Goal: Task Accomplishment & Management: Use online tool/utility

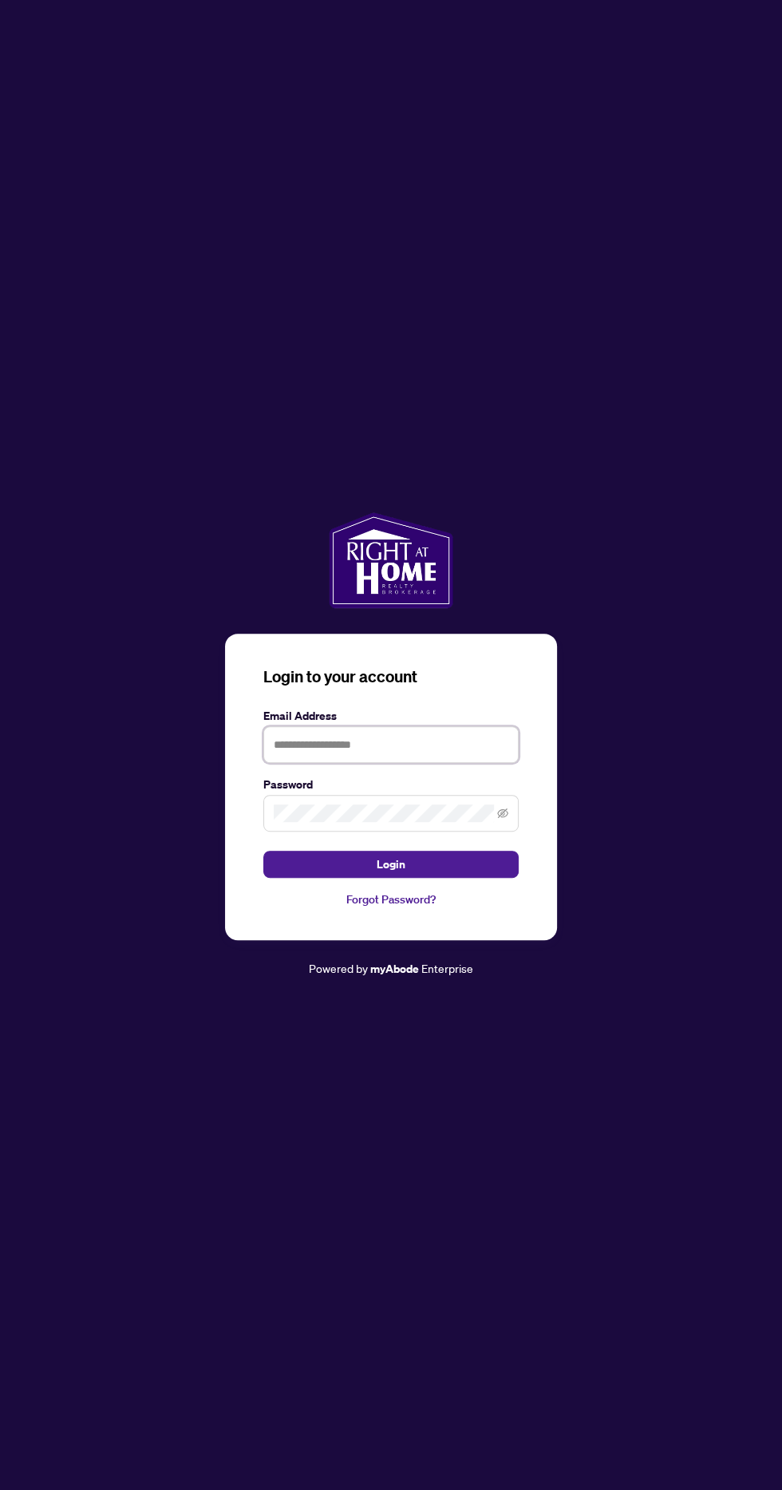
click at [465, 763] on input "text" at bounding box center [390, 744] width 255 height 37
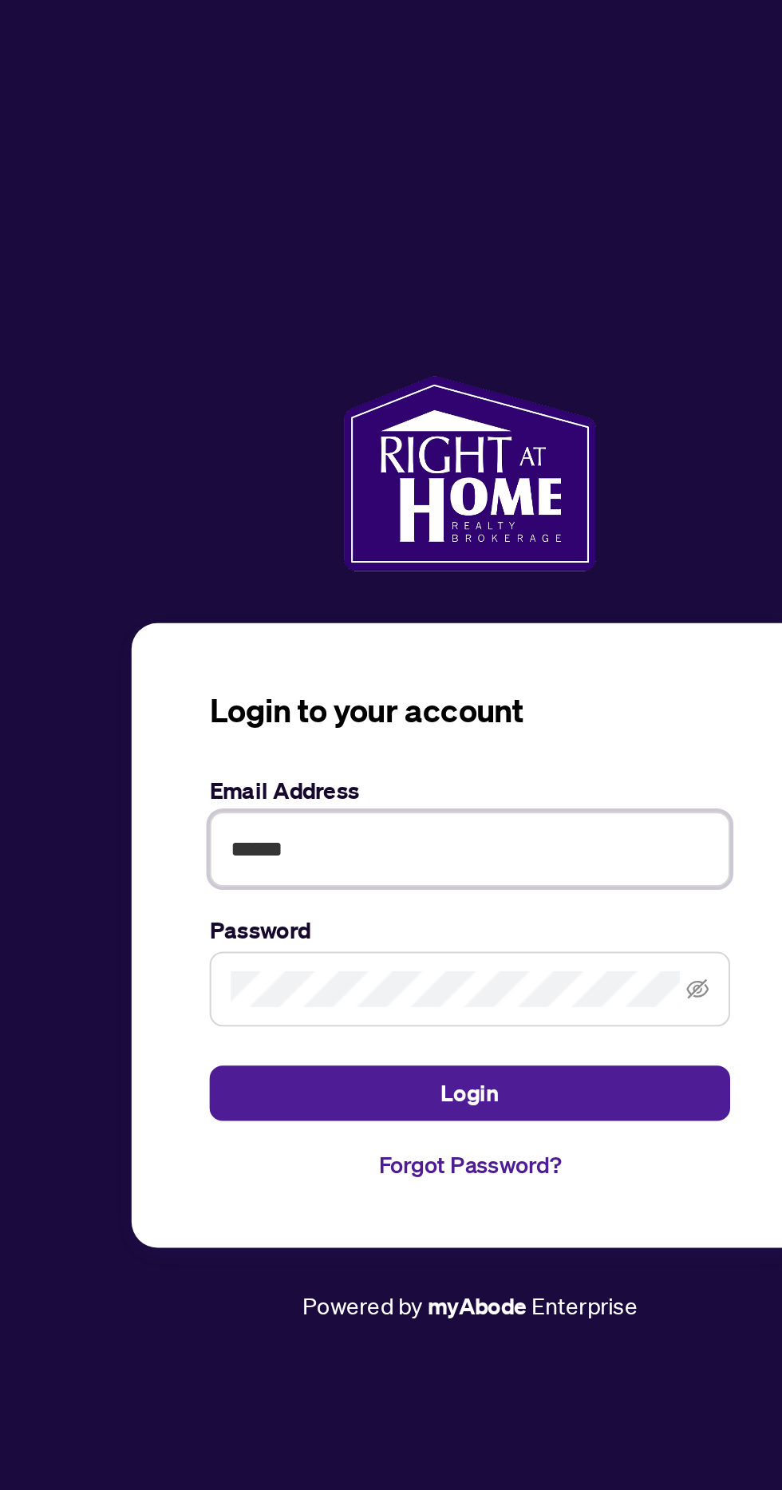
type input "******"
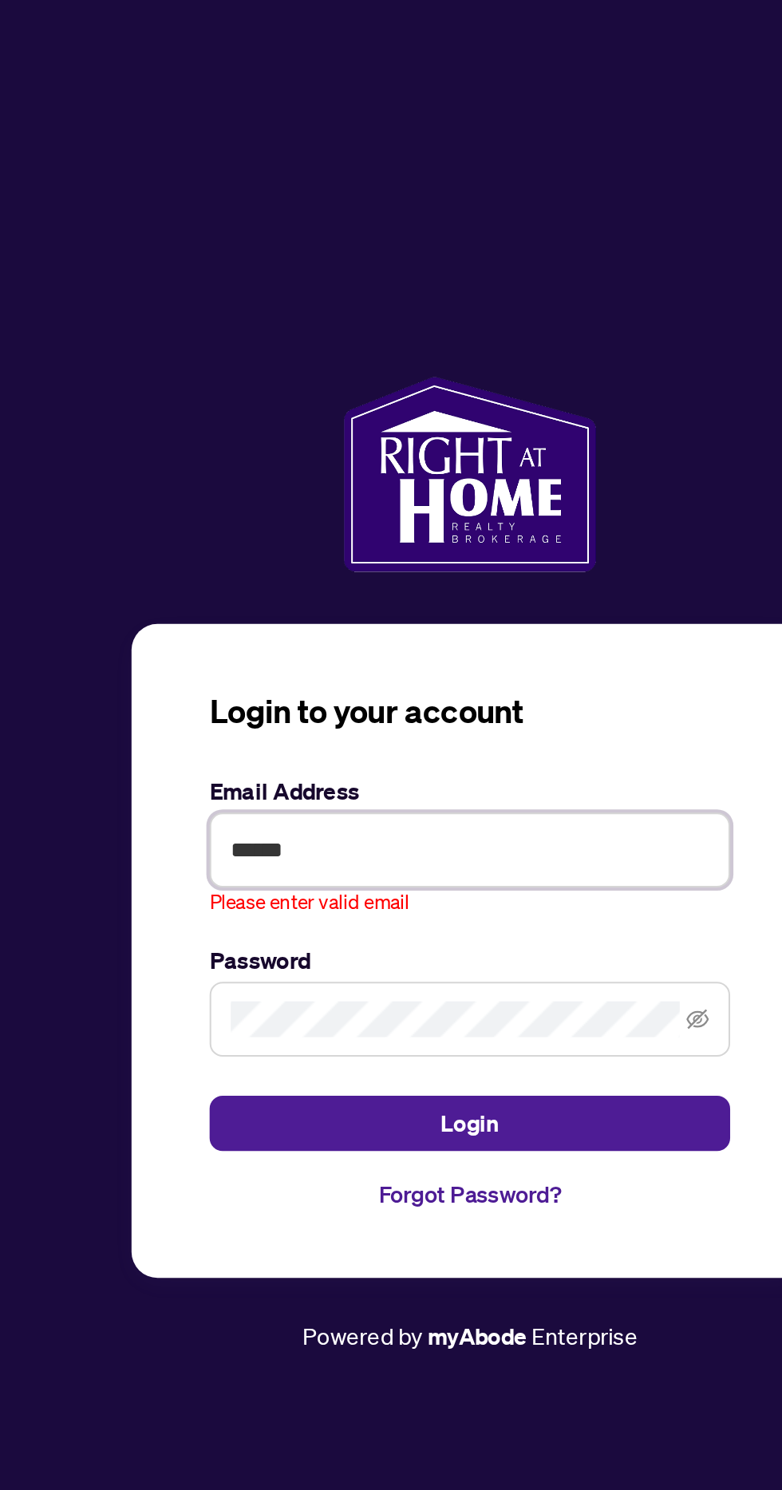
click at [410, 756] on input "******" at bounding box center [390, 737] width 255 height 37
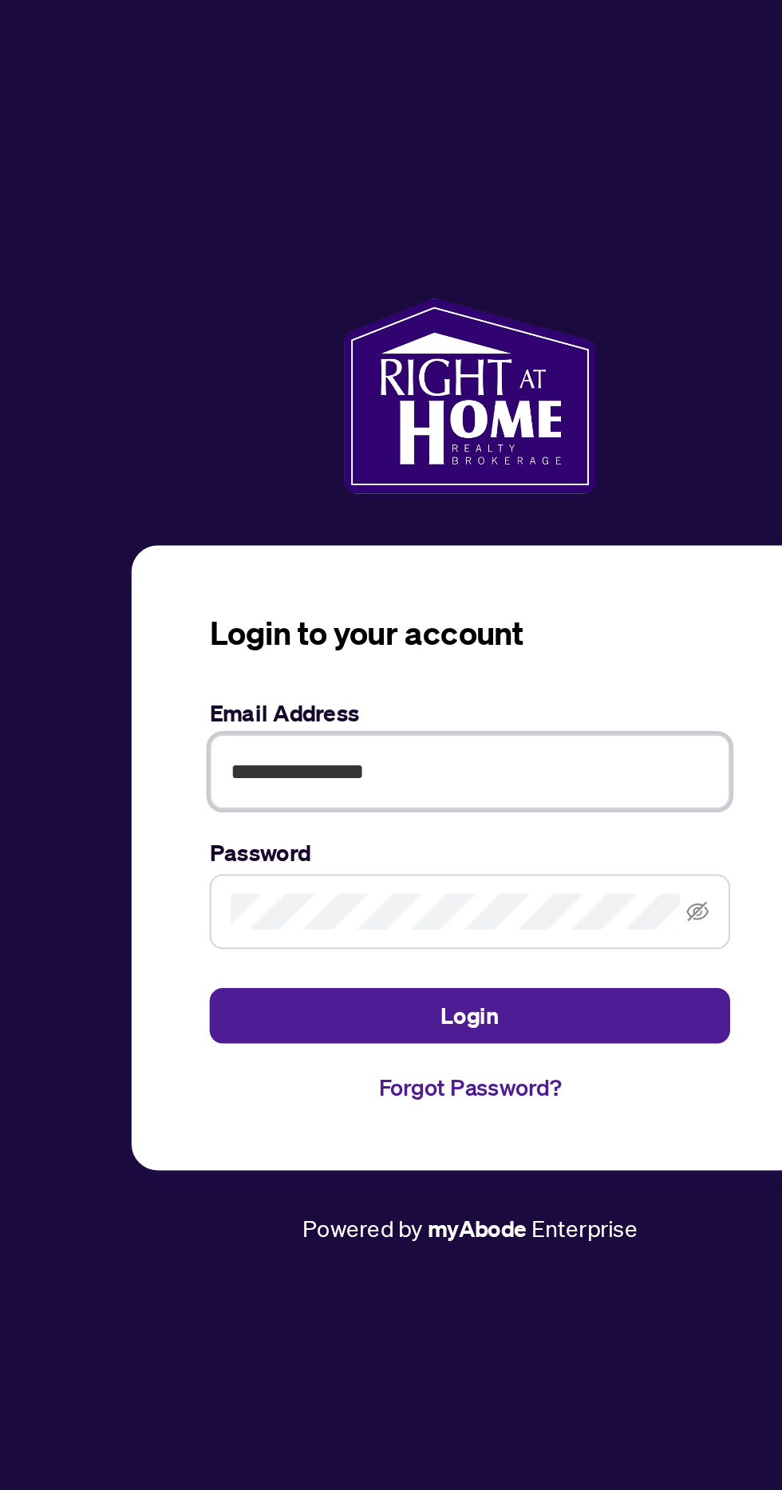
scroll to position [7, 0]
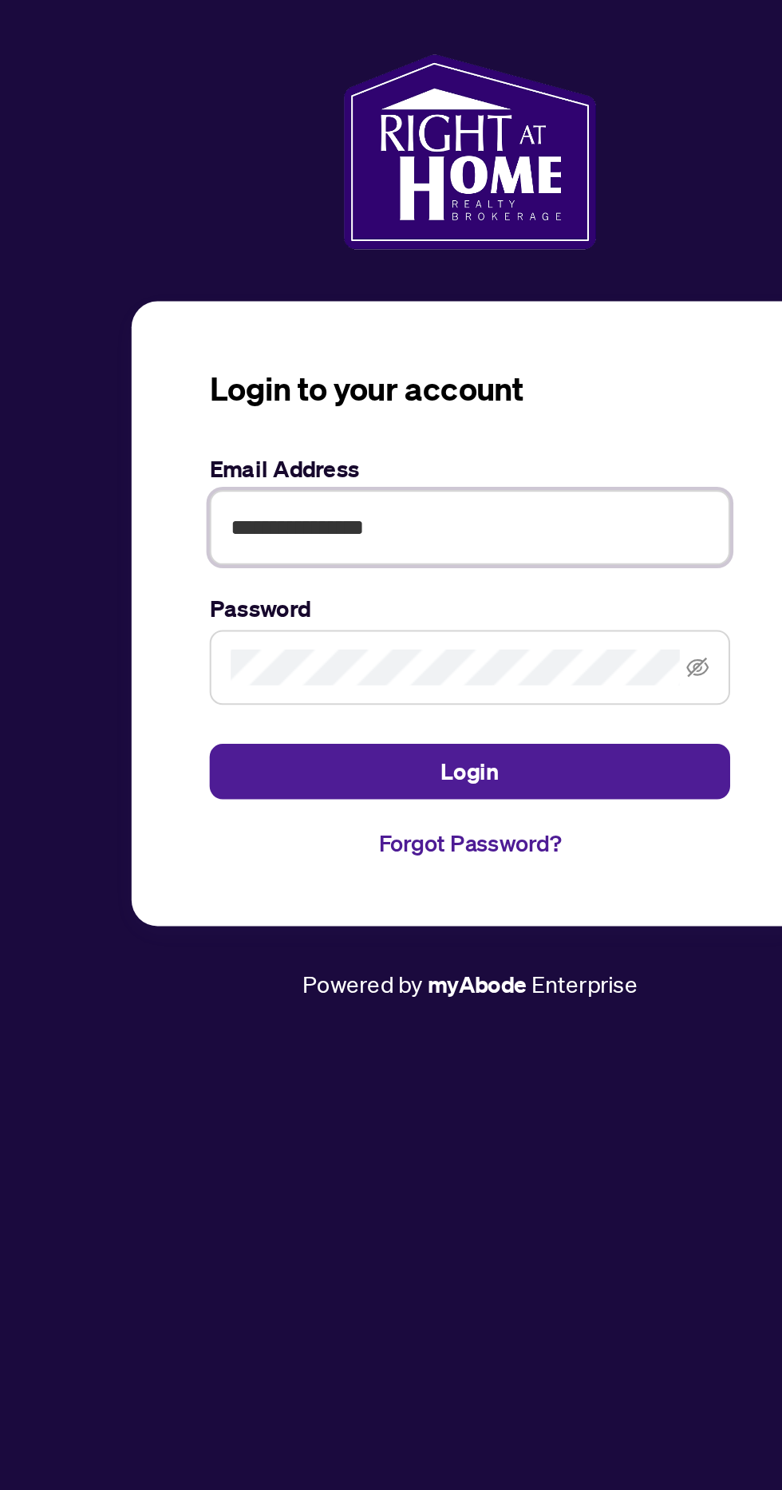
type input "**********"
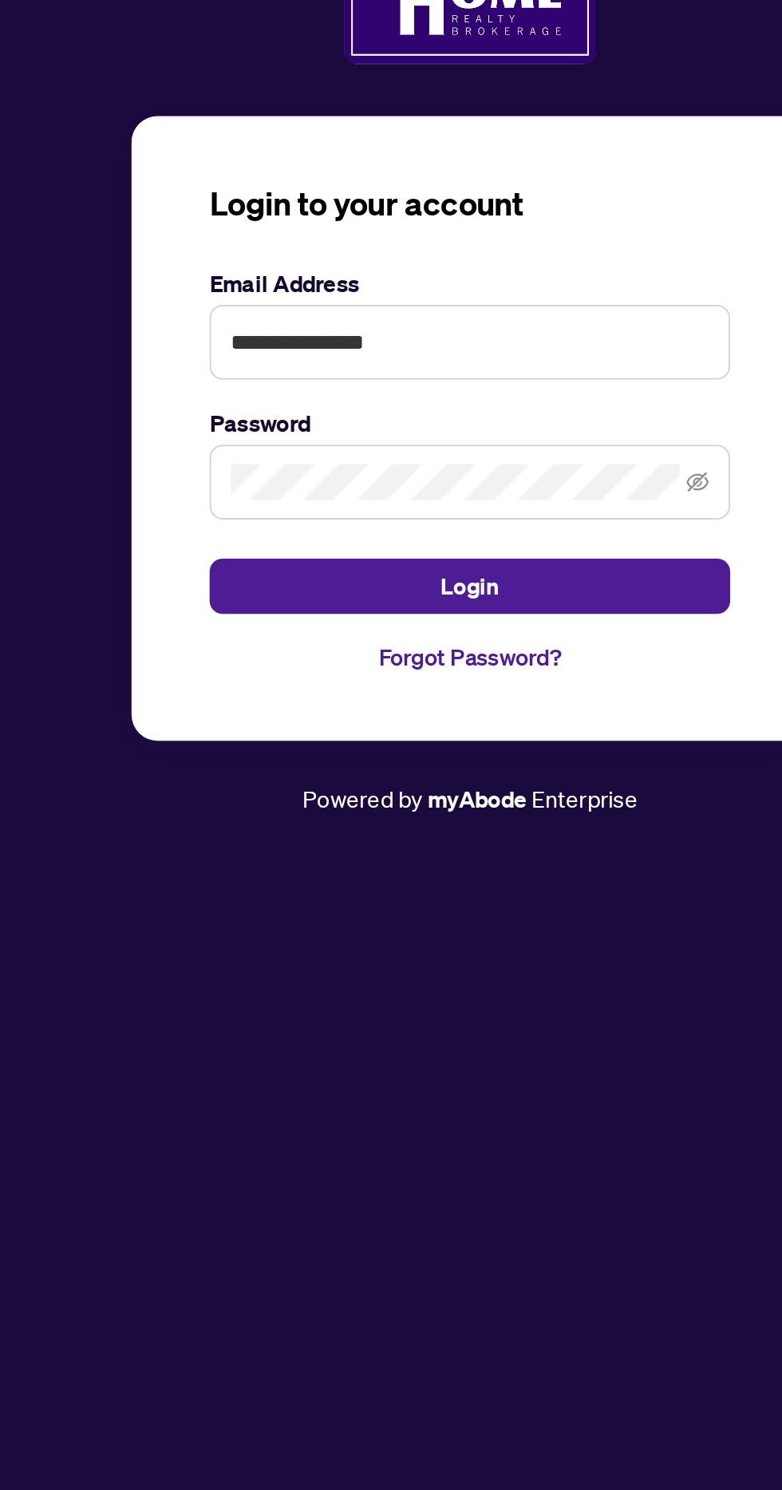
click at [483, 878] on button "Login" at bounding box center [390, 864] width 255 height 27
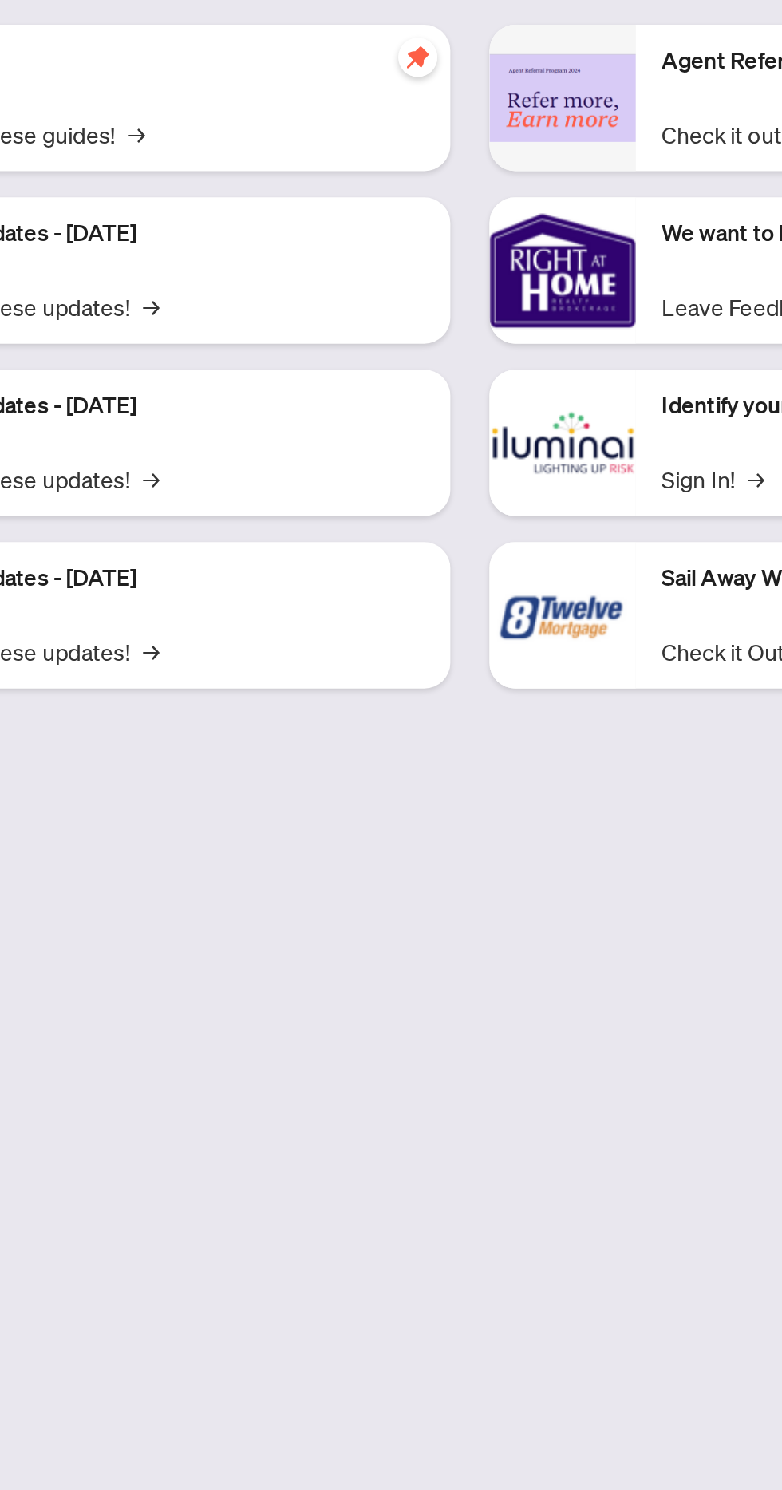
scroll to position [7, 0]
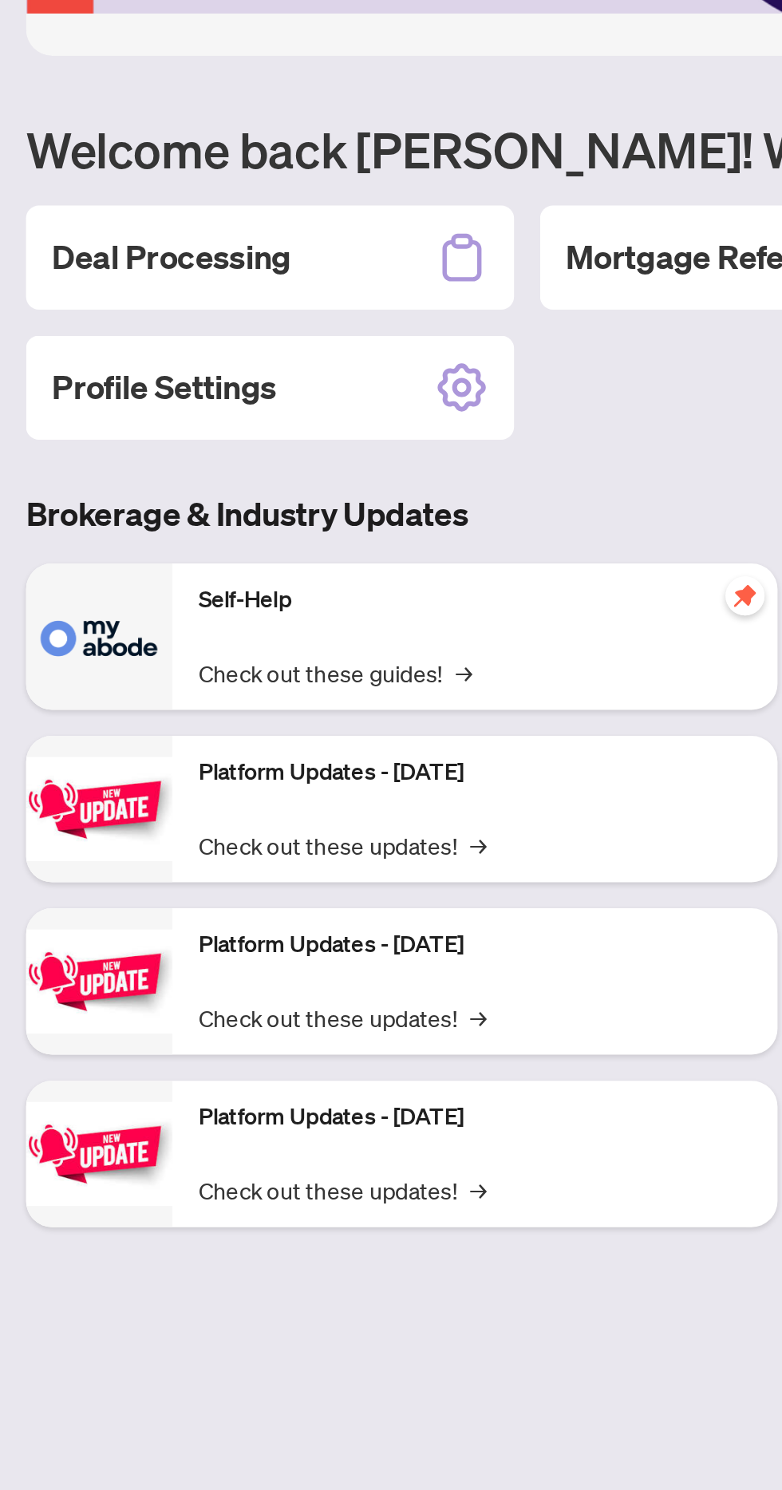
click at [162, 287] on div "Deal Processing" at bounding box center [132, 290] width 239 height 51
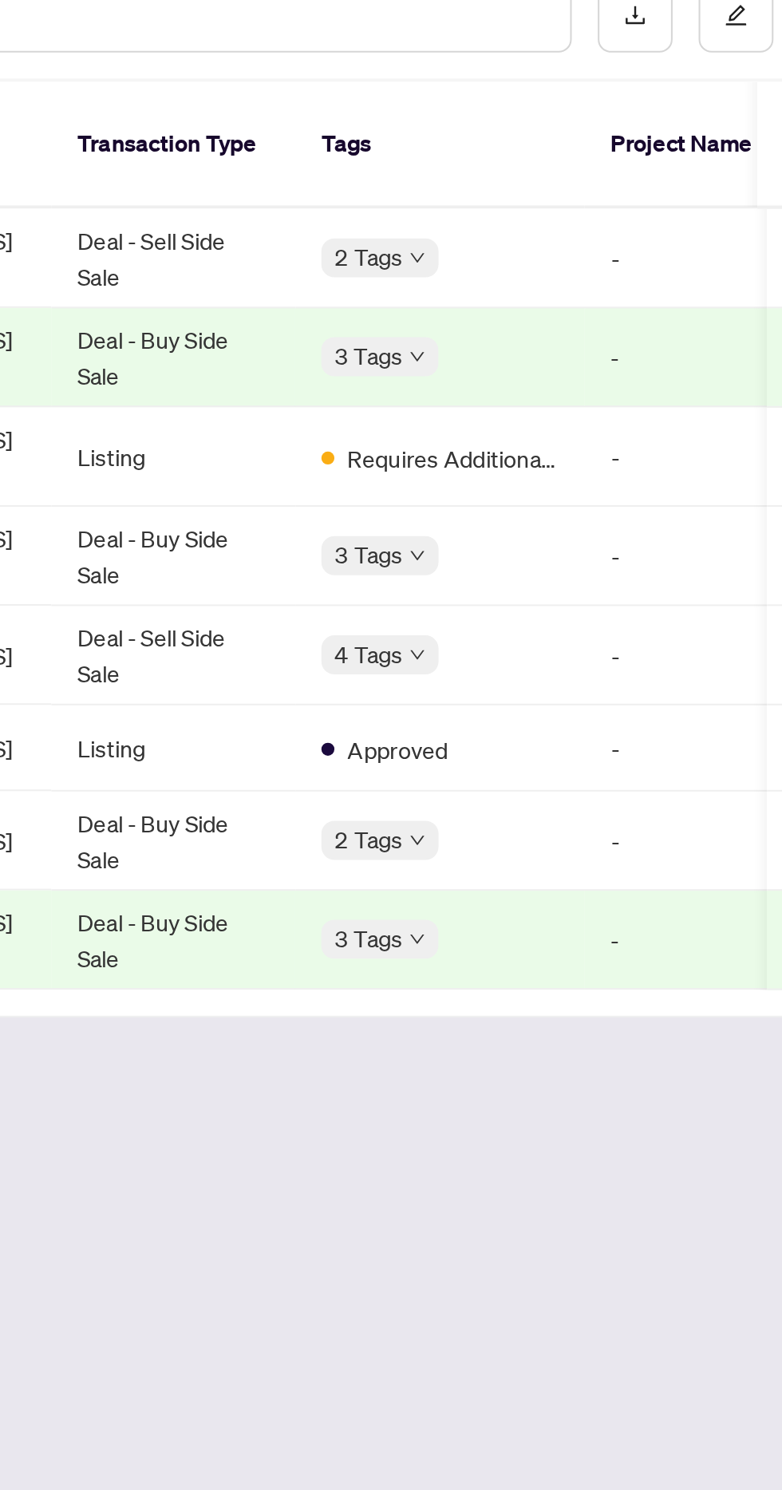
scroll to position [7, 0]
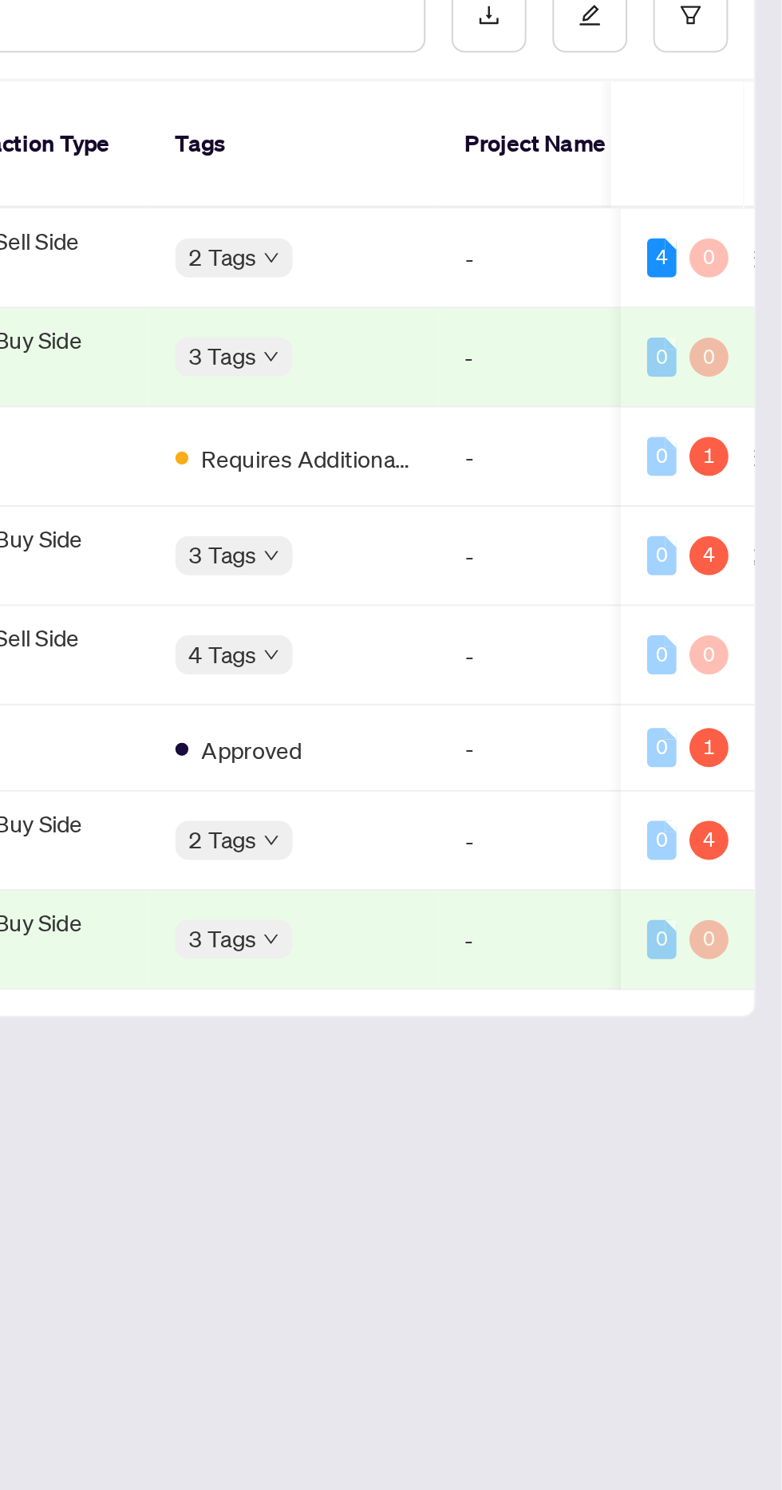
click at [703, 274] on td "4 0" at bounding box center [735, 291] width 65 height 49
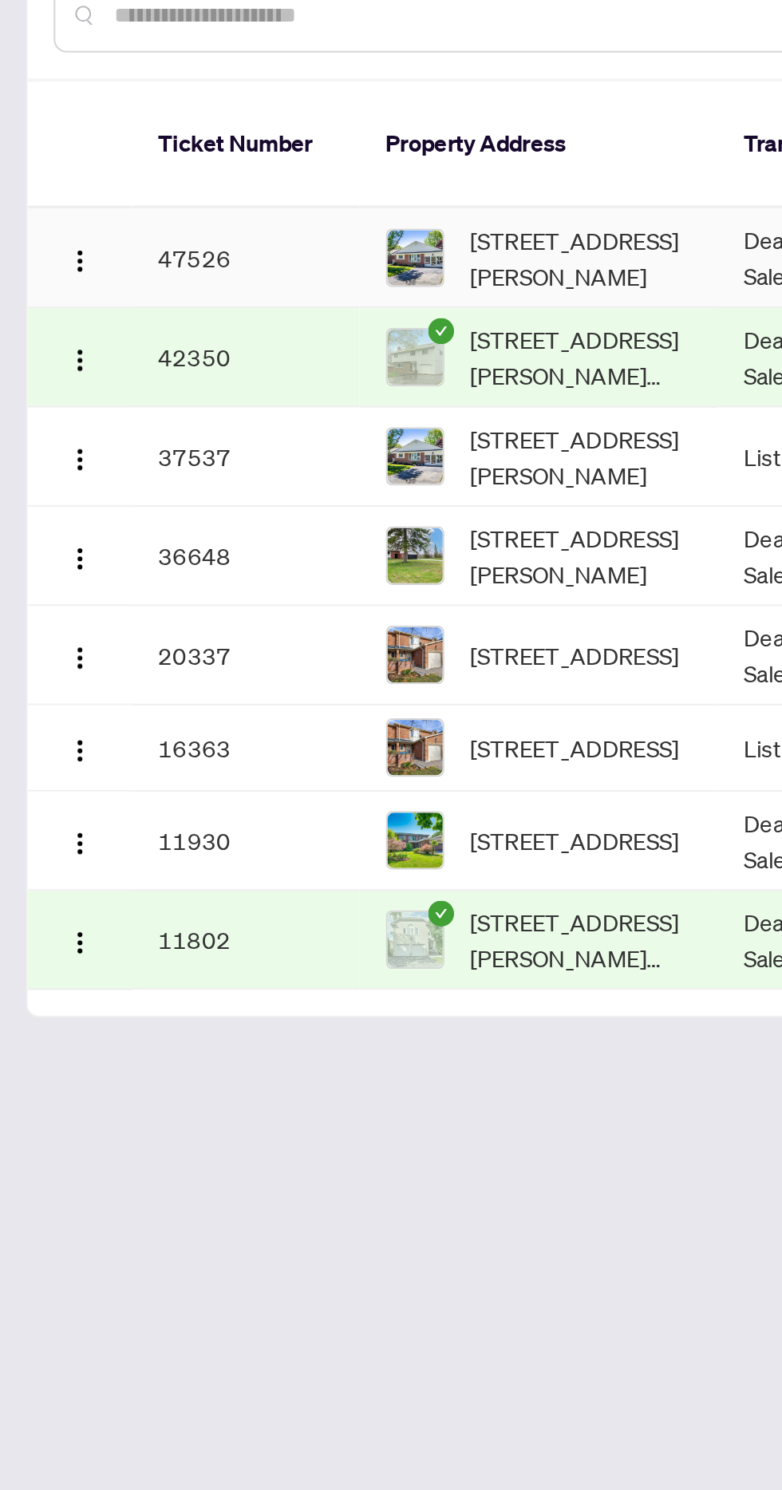
click at [38, 286] on img "button" at bounding box center [39, 292] width 13 height 13
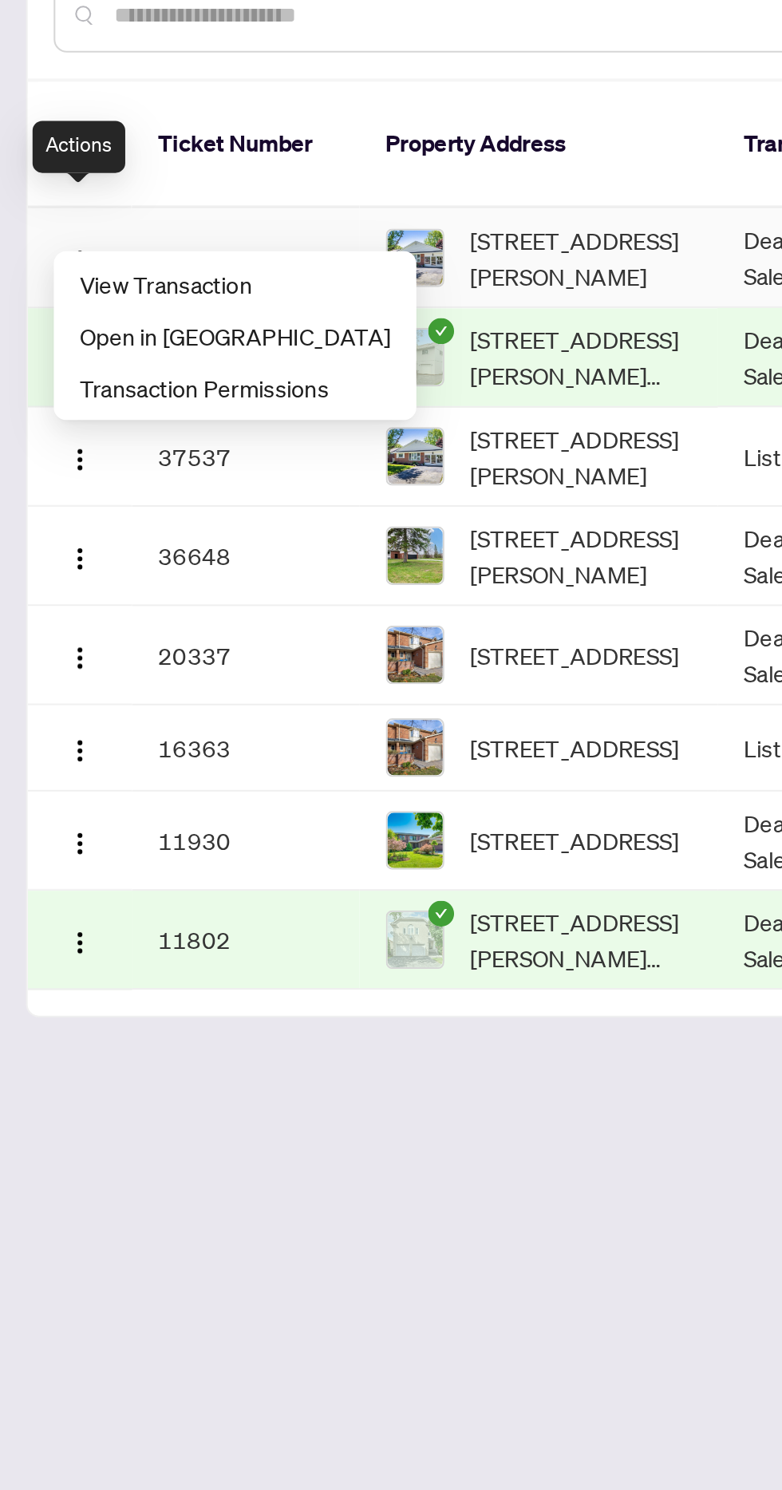
click at [117, 300] on span "View Transaction" at bounding box center [115, 304] width 152 height 18
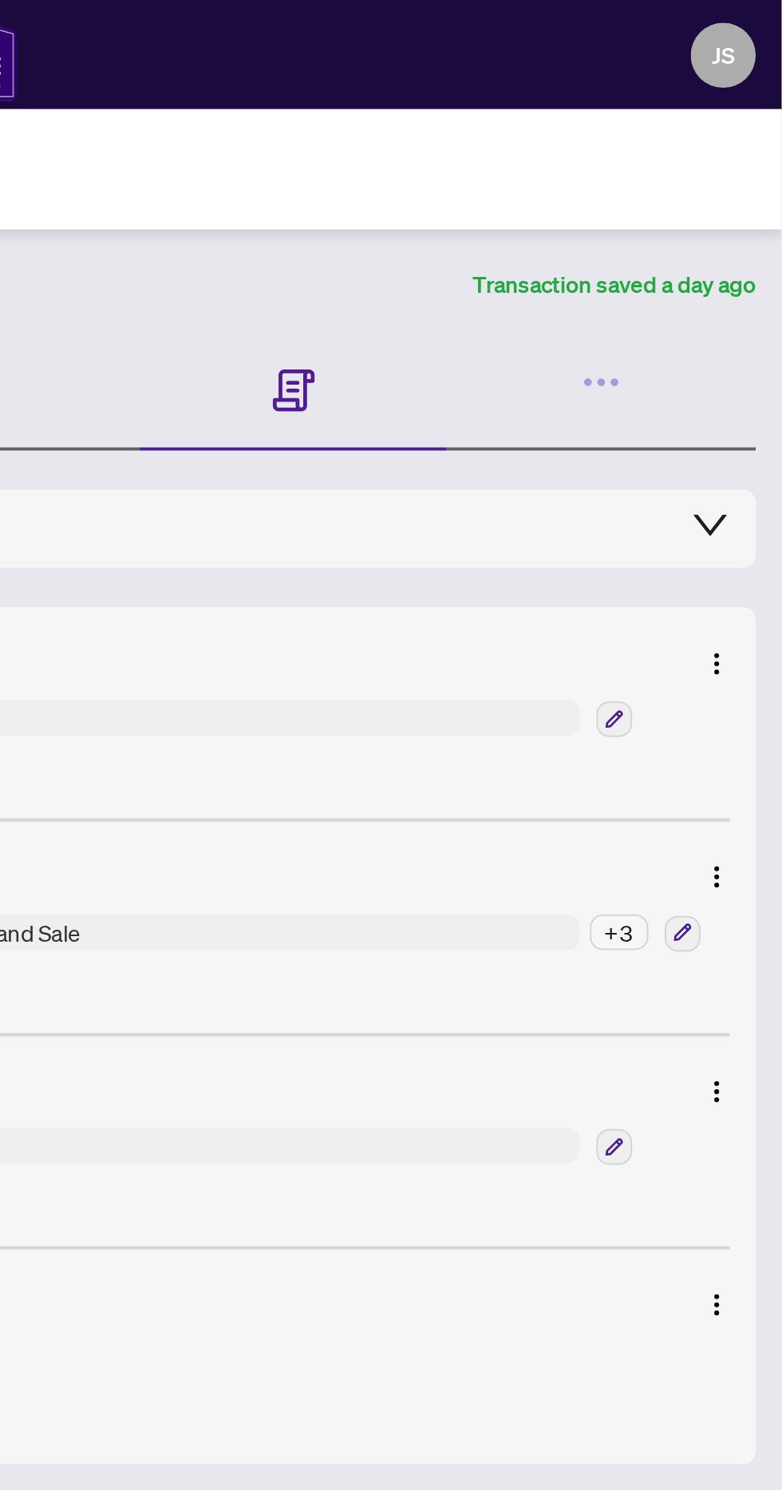
click at [687, 186] on icon "button" at bounding box center [688, 188] width 4 height 4
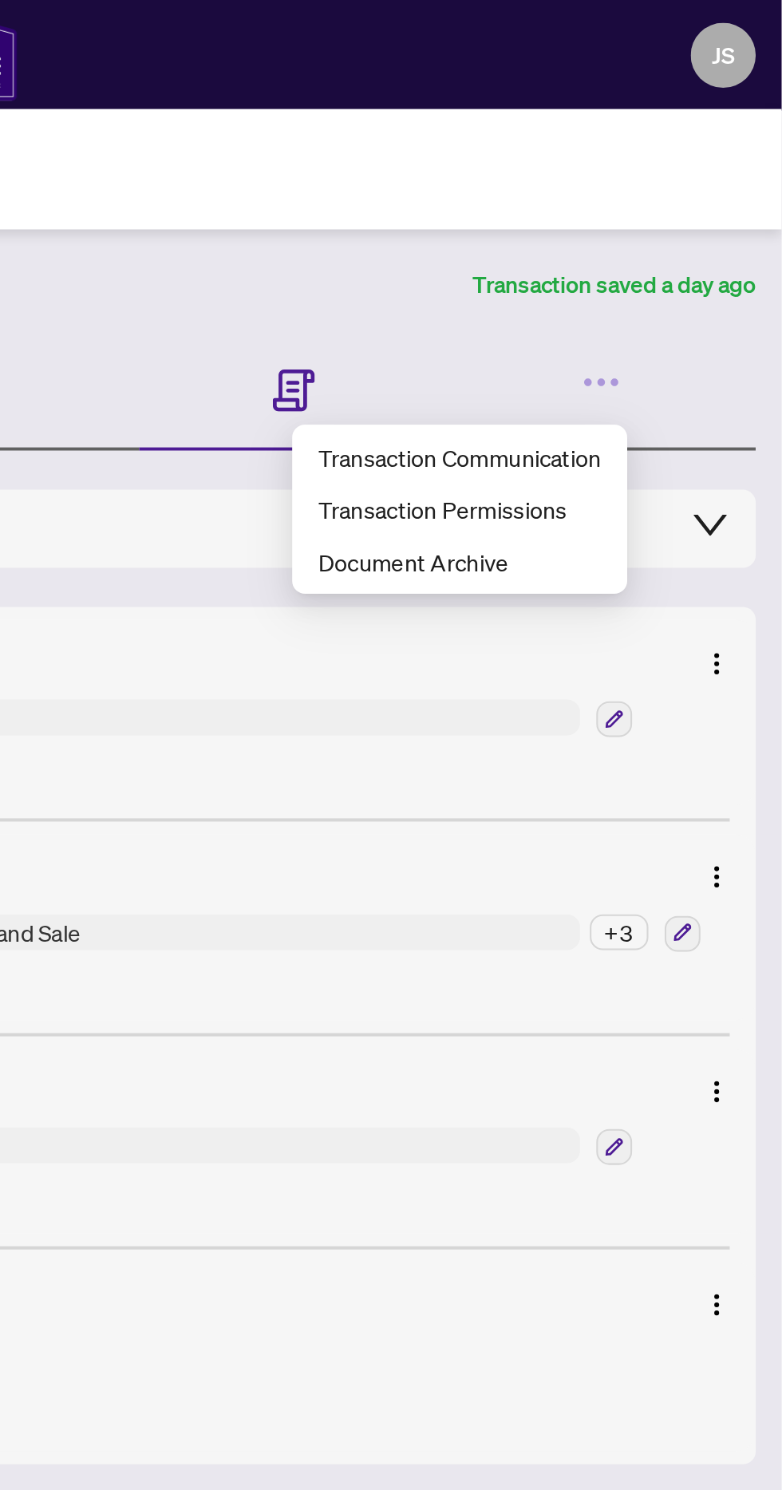
click at [663, 224] on span "Transaction Communication" at bounding box center [624, 225] width 139 height 18
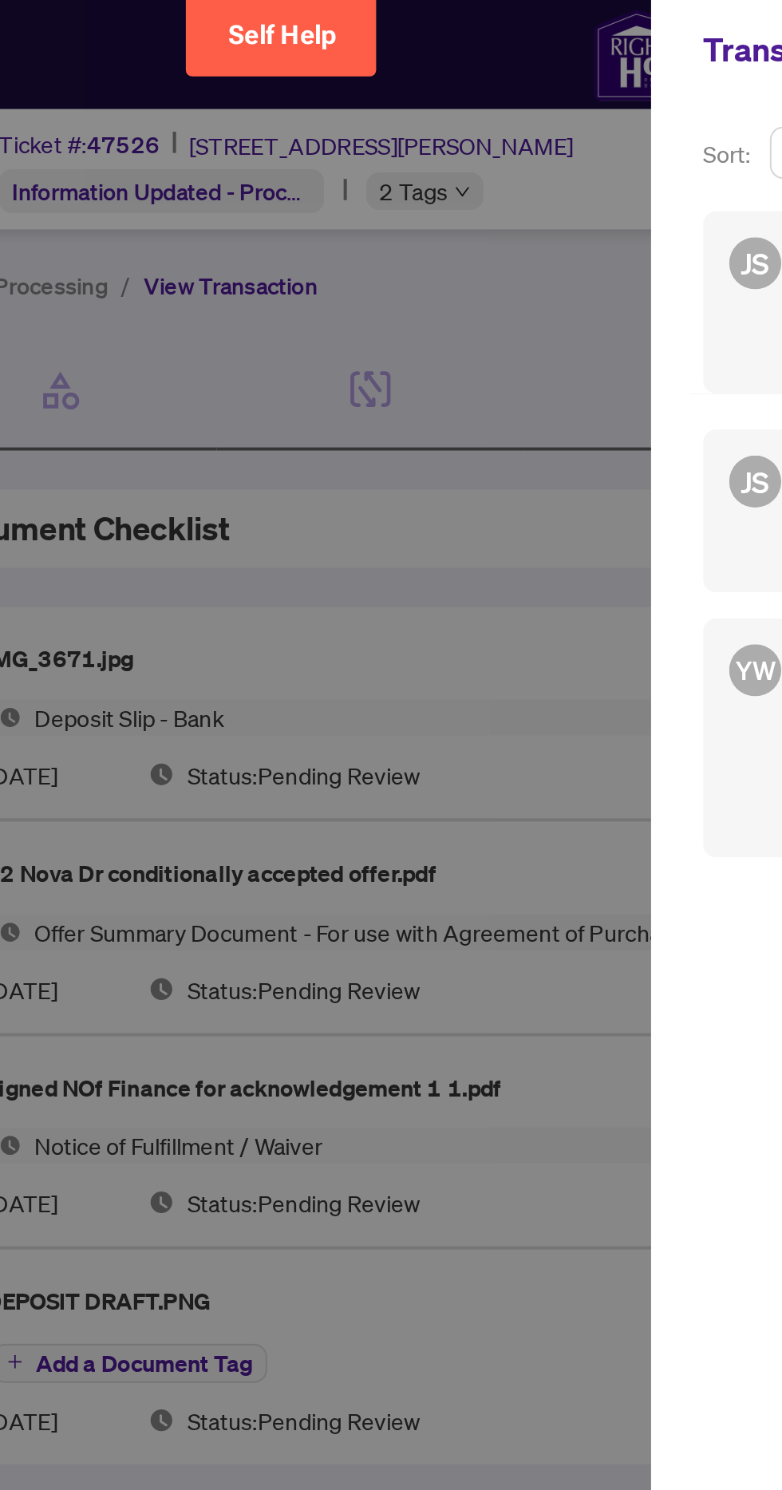
click at [136, 140] on div at bounding box center [391, 745] width 782 height 1490
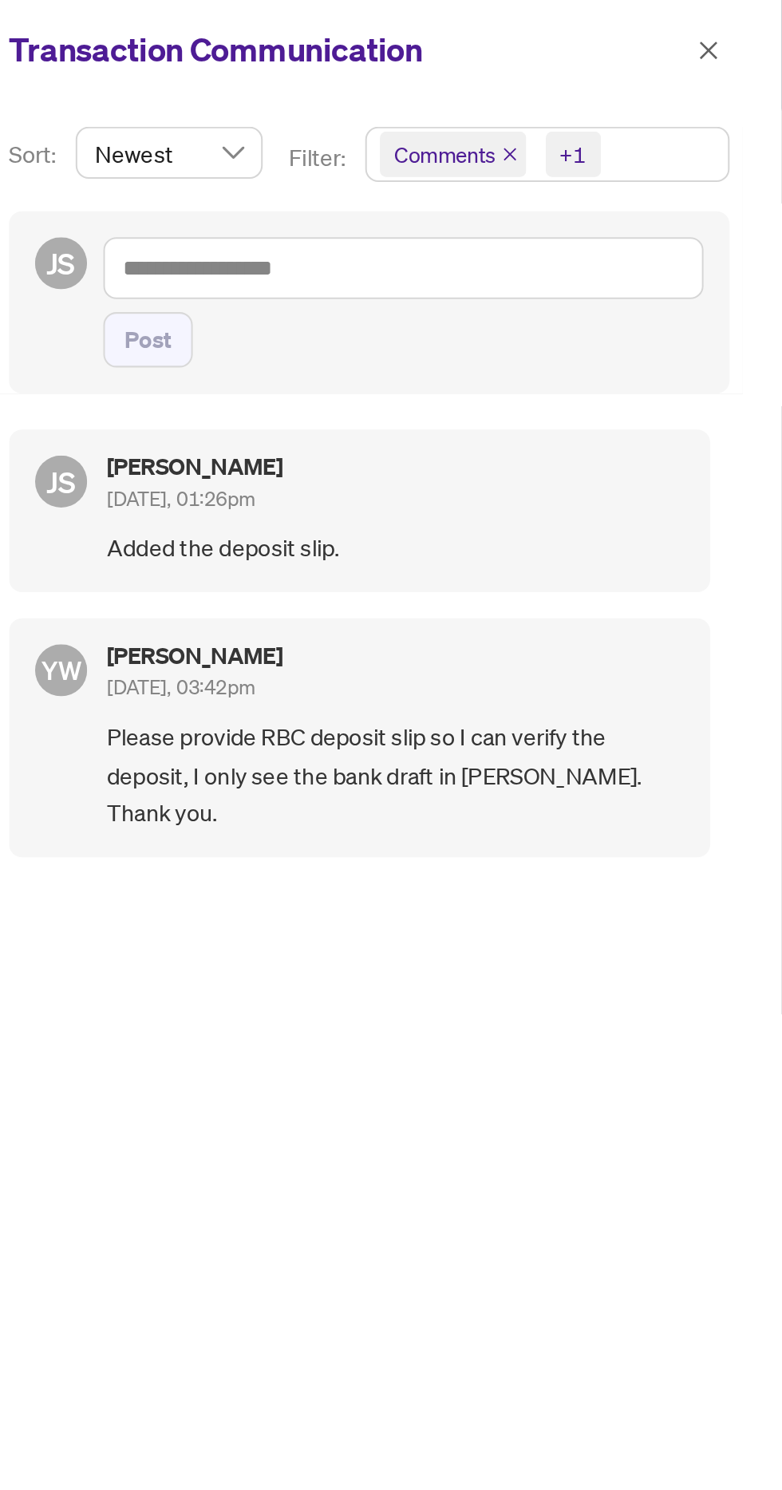
click at [741, 24] on icon "close" at bounding box center [746, 24] width 11 height 11
